Goal: Navigation & Orientation: Find specific page/section

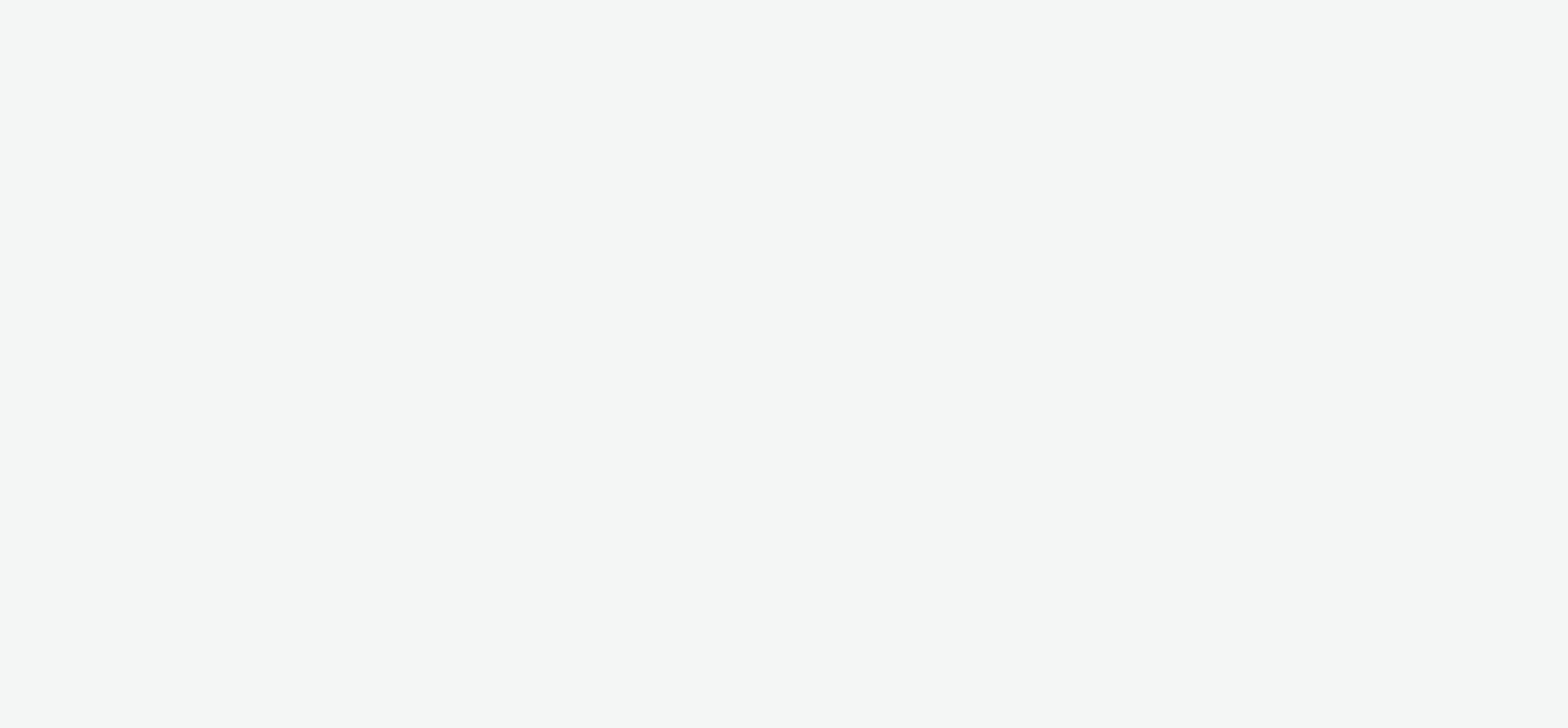
select select "2fc77e36-bb93-4aa3-9dff-dcb08e02eac6"
select select "2405a9d4-3350-4458-8d06-44f78962fa76"
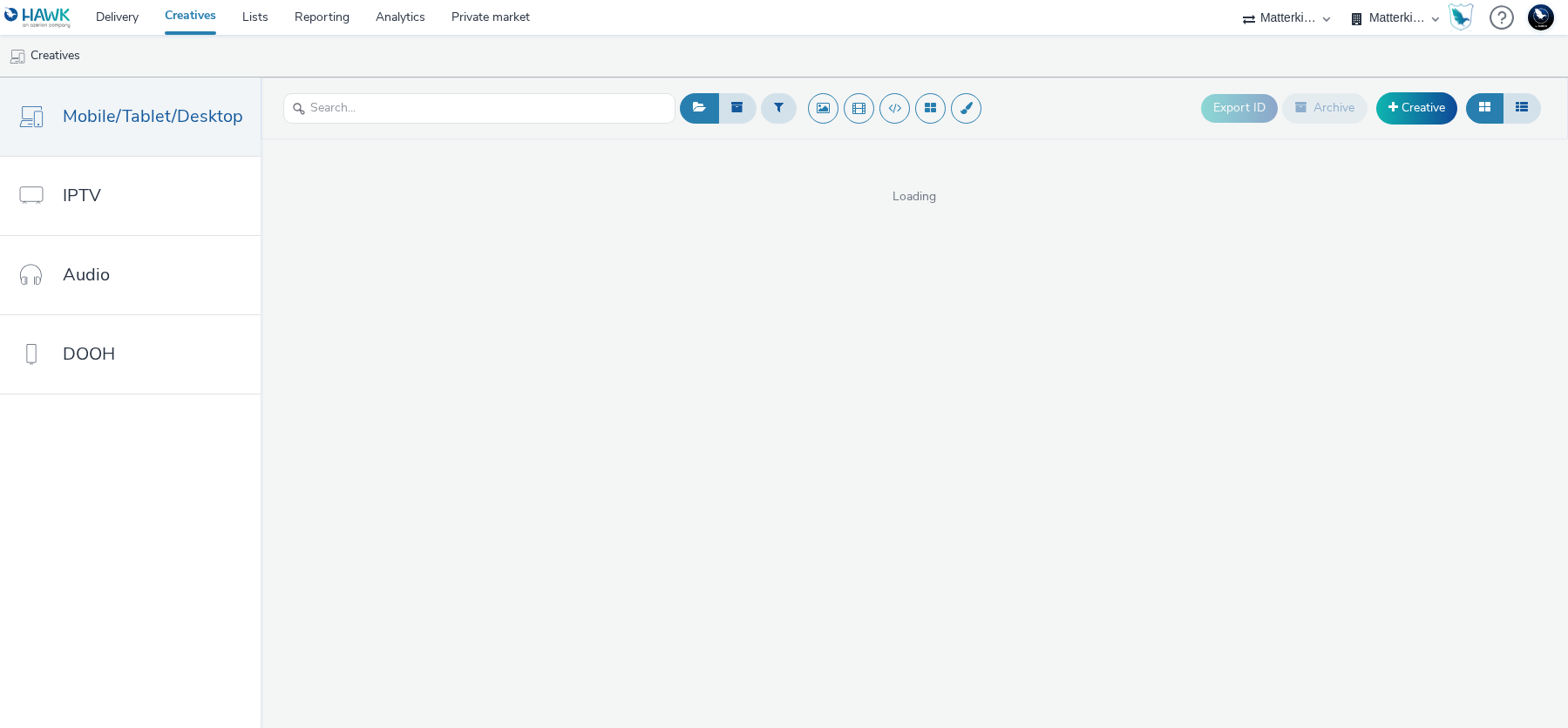
select select "f235d2cd-8e11-4e46-aed5-ef3b73ee5f46"
select select "16102c92-9fcd-42ae-98c7-a7aa27a96925"
select select "ac009755-aa48-4799-8050-7a339a378eb8"
select select "c87e815b-22a1-47c7-876e-bd3135ce1a1d"
select select "f235d2cd-8e11-4e46-aed5-ef3b73ee5f46"
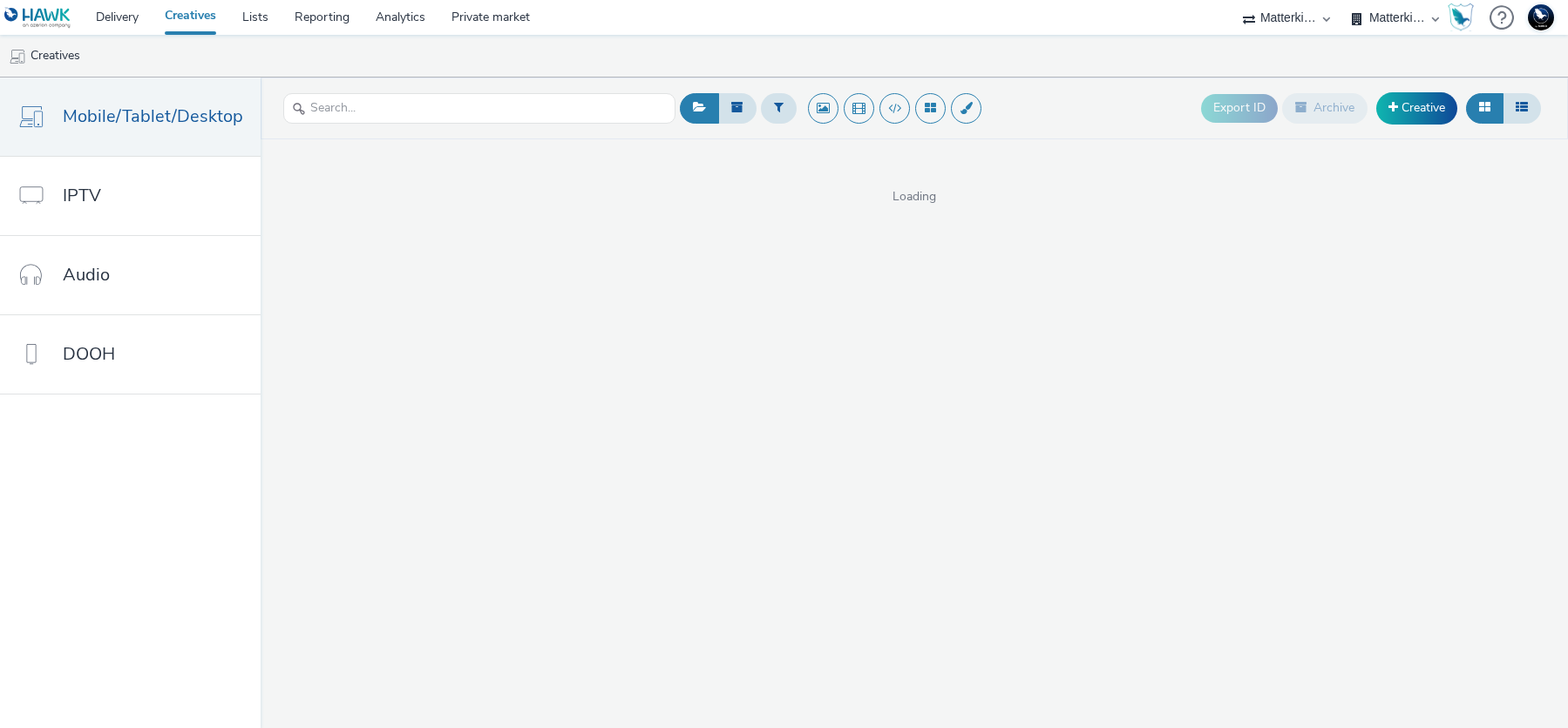
select select "16102c92-9fcd-42ae-98c7-a7aa27a96925"
select select "ac009755-aa48-4799-8050-7a339a378eb8"
select select "79162ed7-0017-4339-93b0-3399b708648f"
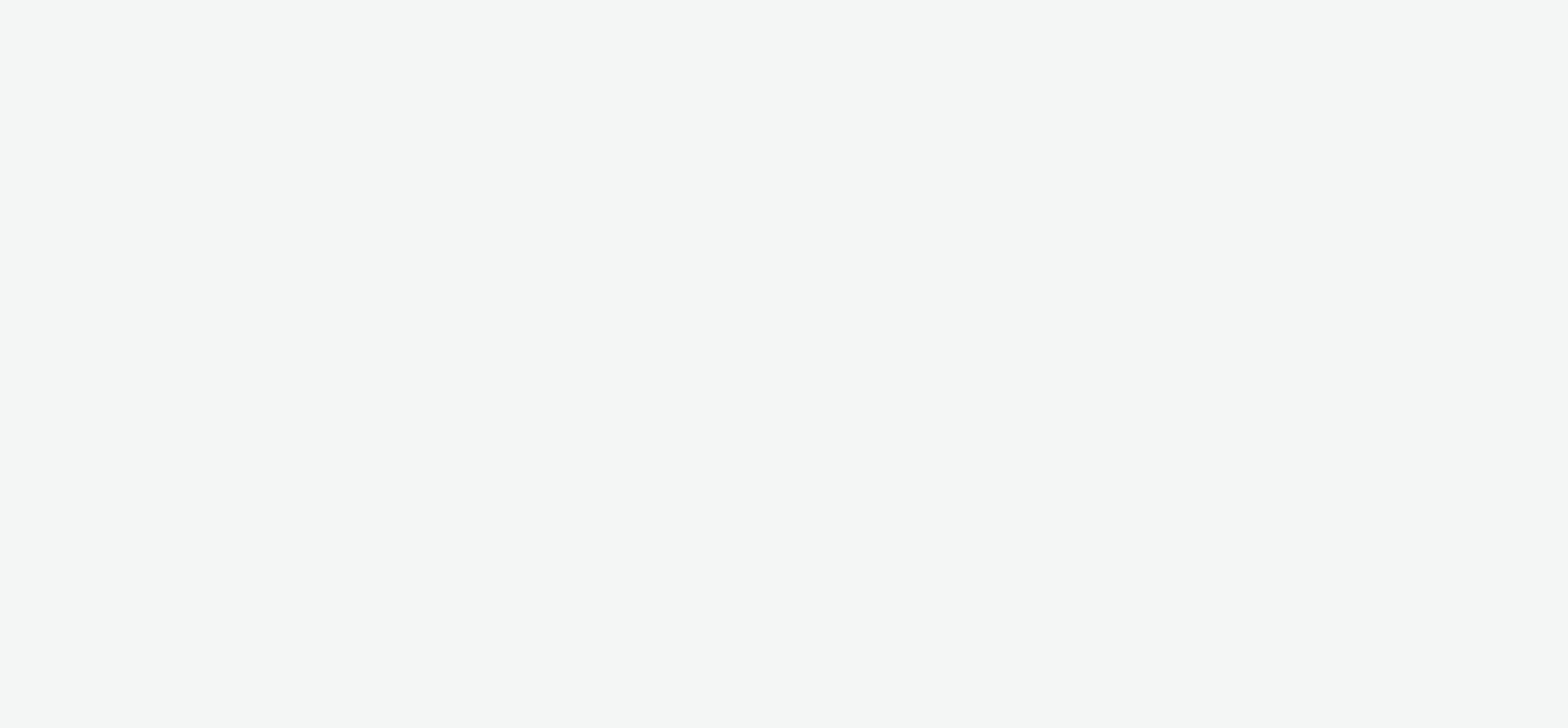
select select "f235d2cd-8e11-4e46-aed5-ef3b73ee5f46"
select select "16102c92-9fcd-42ae-98c7-a7aa27a96925"
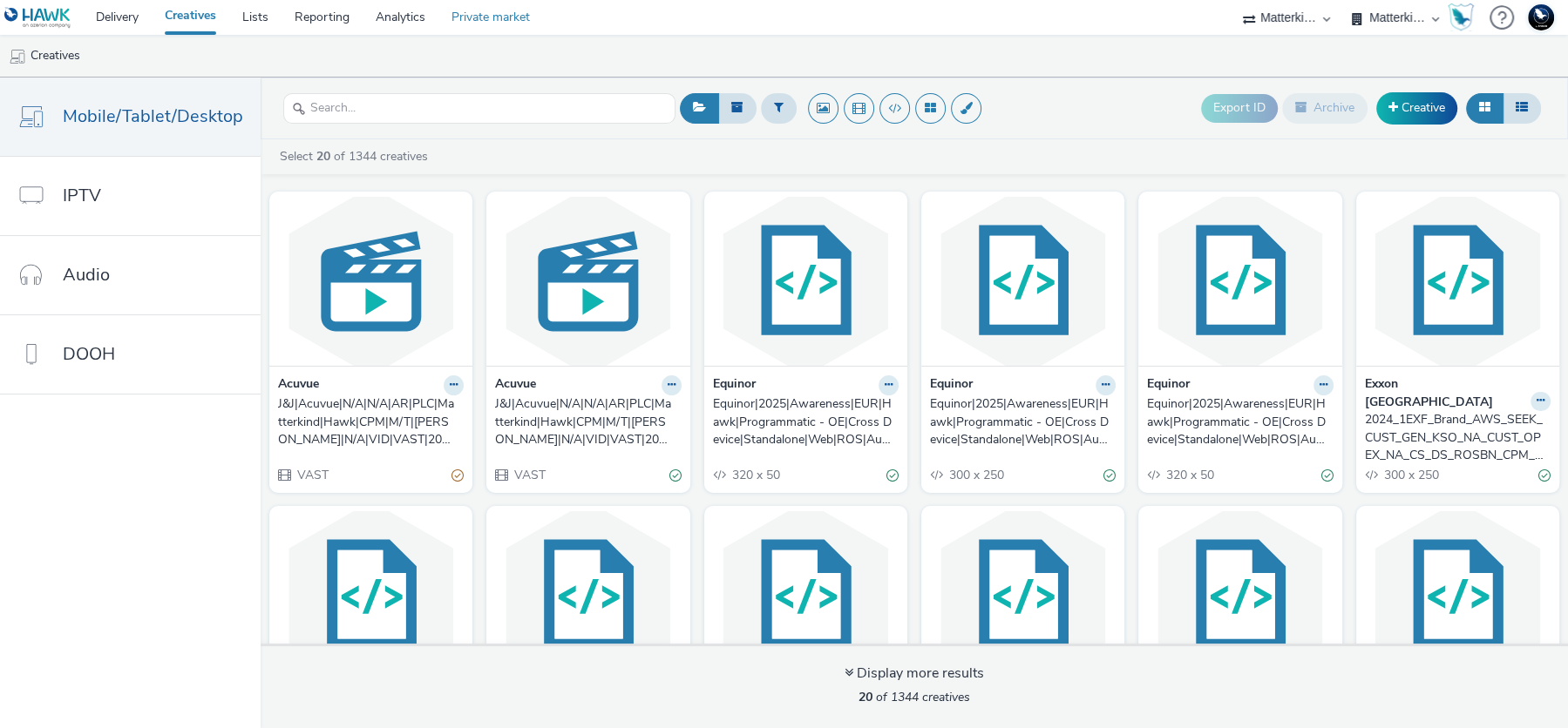
click at [505, 21] on link "Private market" at bounding box center [490, 17] width 105 height 35
